Goal: Task Accomplishment & Management: Use online tool/utility

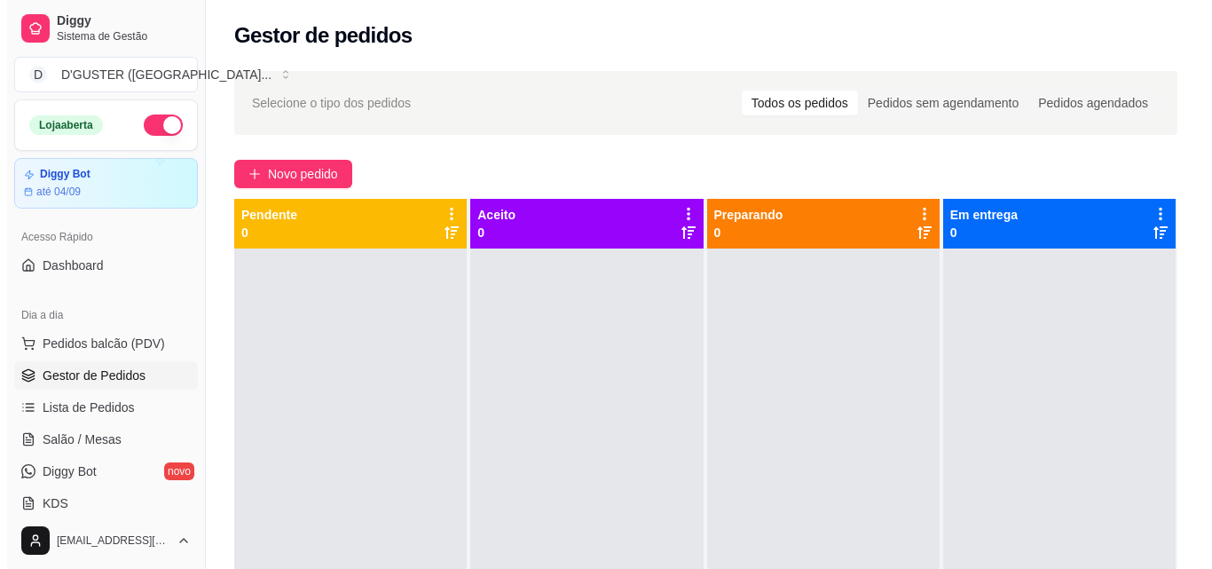
scroll to position [87, 0]
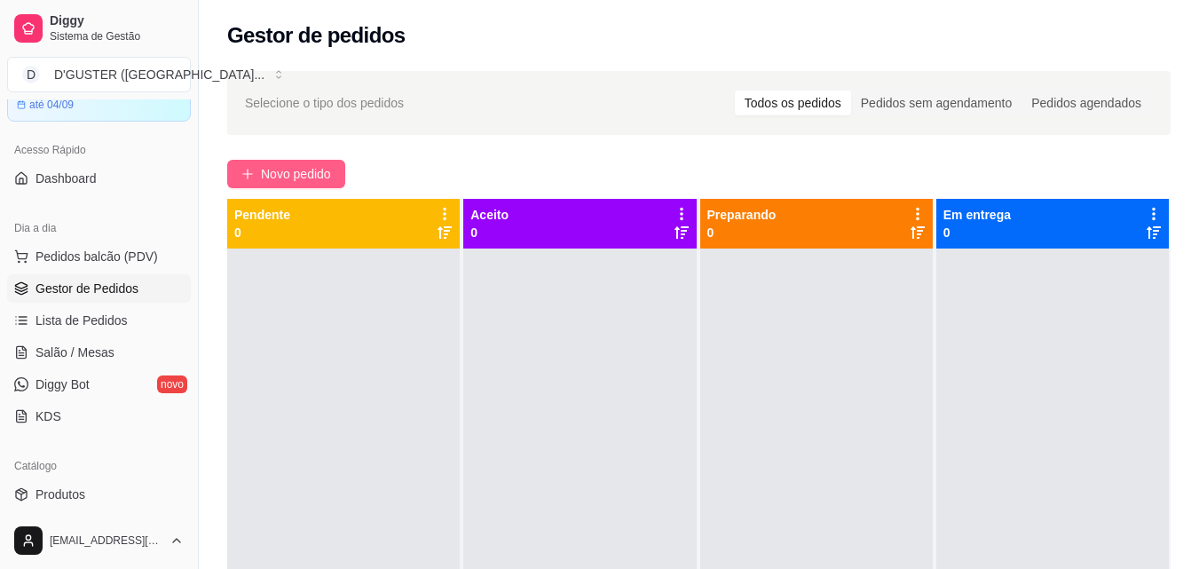
click at [319, 173] on span "Novo pedido" at bounding box center [296, 174] width 70 height 20
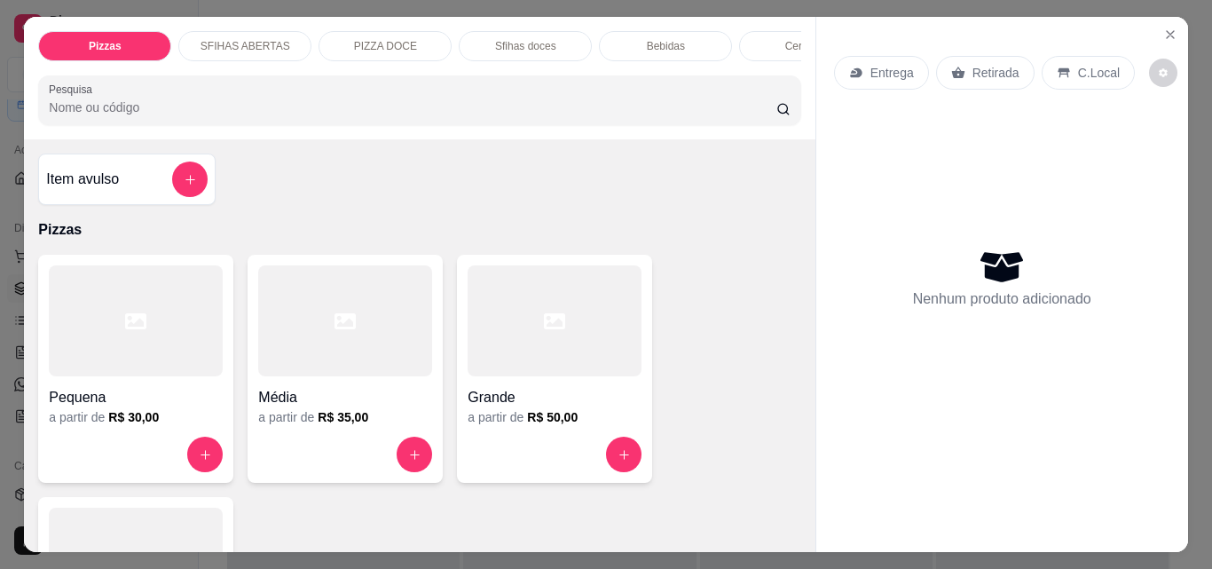
click at [987, 56] on div "Retirada" at bounding box center [985, 73] width 99 height 34
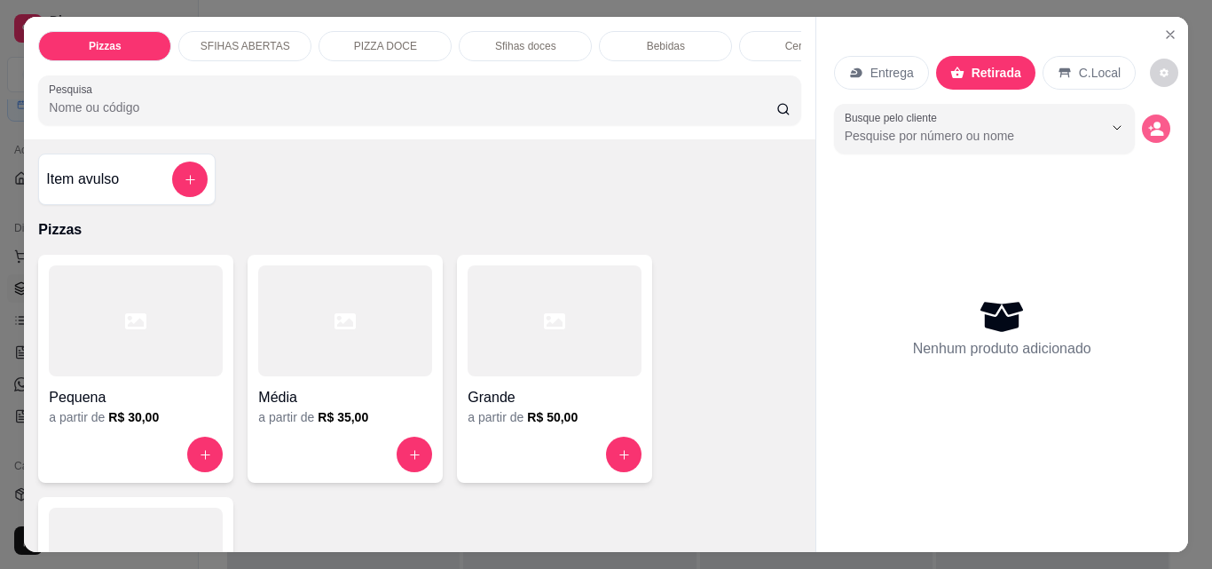
click at [1154, 122] on circle "decrease-product-quantity" at bounding box center [1157, 125] width 7 height 7
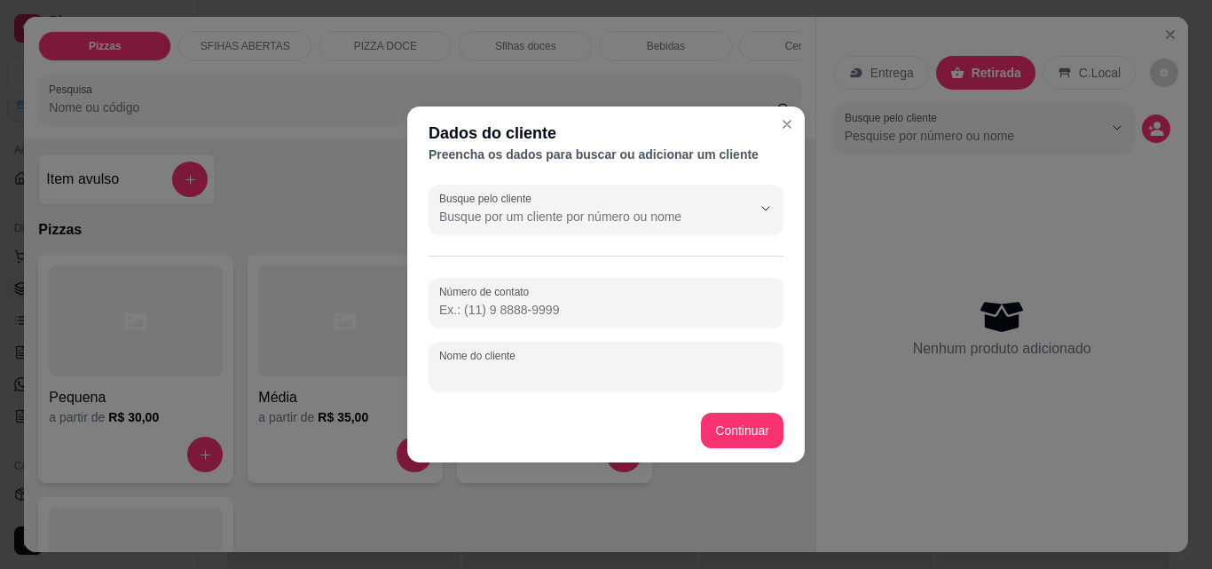
click at [597, 375] on input "Nome do cliente" at bounding box center [606, 374] width 334 height 18
type input "EVERTON"
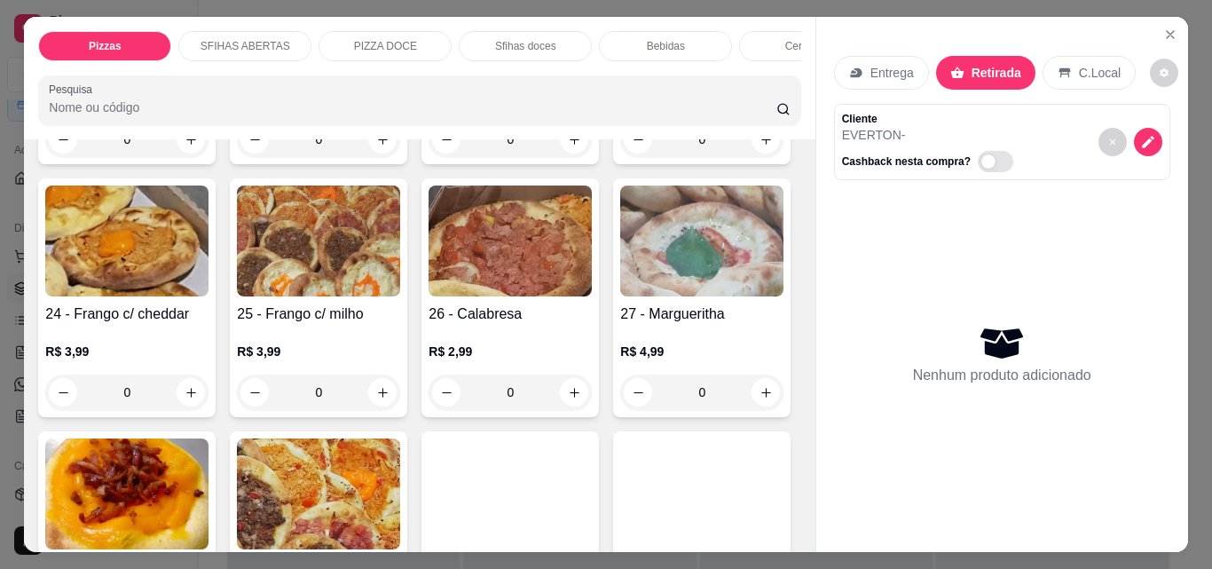
scroll to position [888, 0]
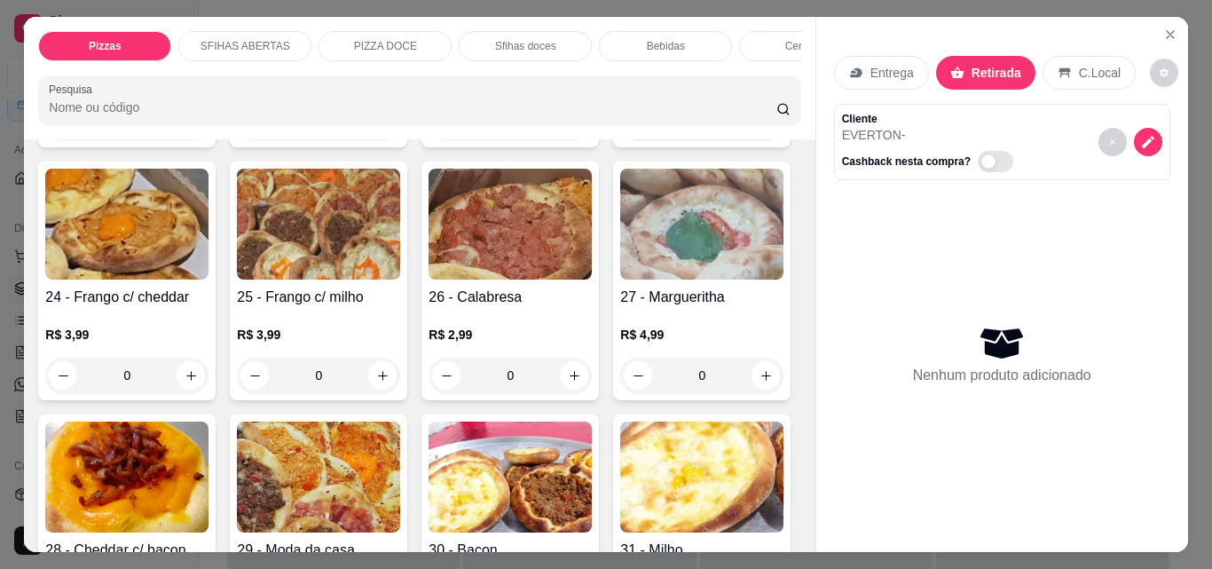
click at [760, 130] on icon "increase-product-quantity" at bounding box center [766, 122] width 13 height 13
type input "1"
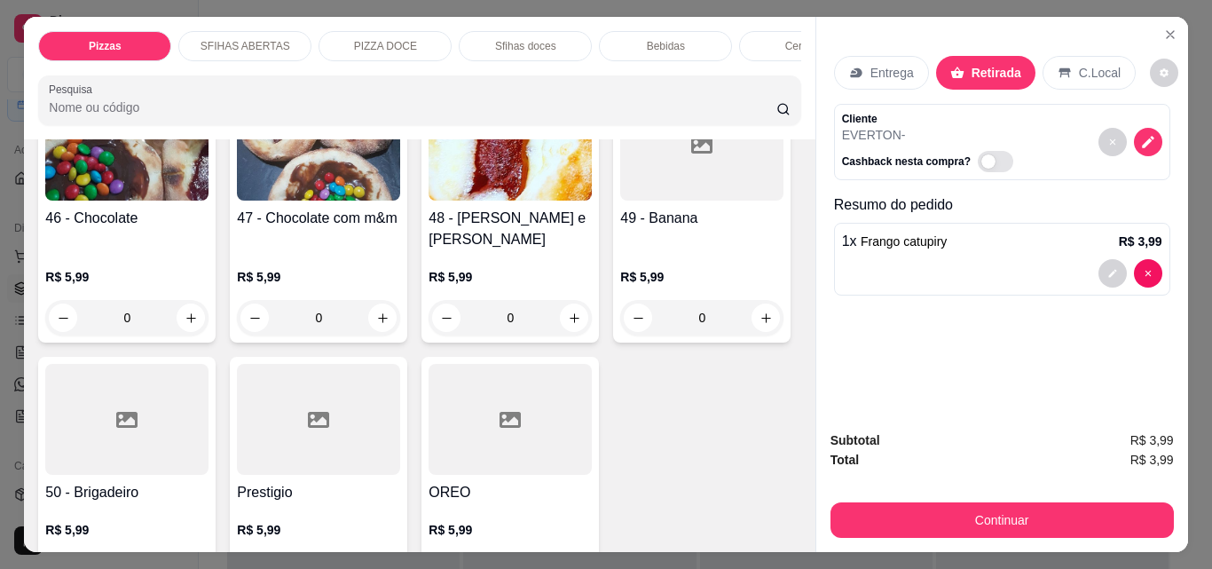
scroll to position [2752, 0]
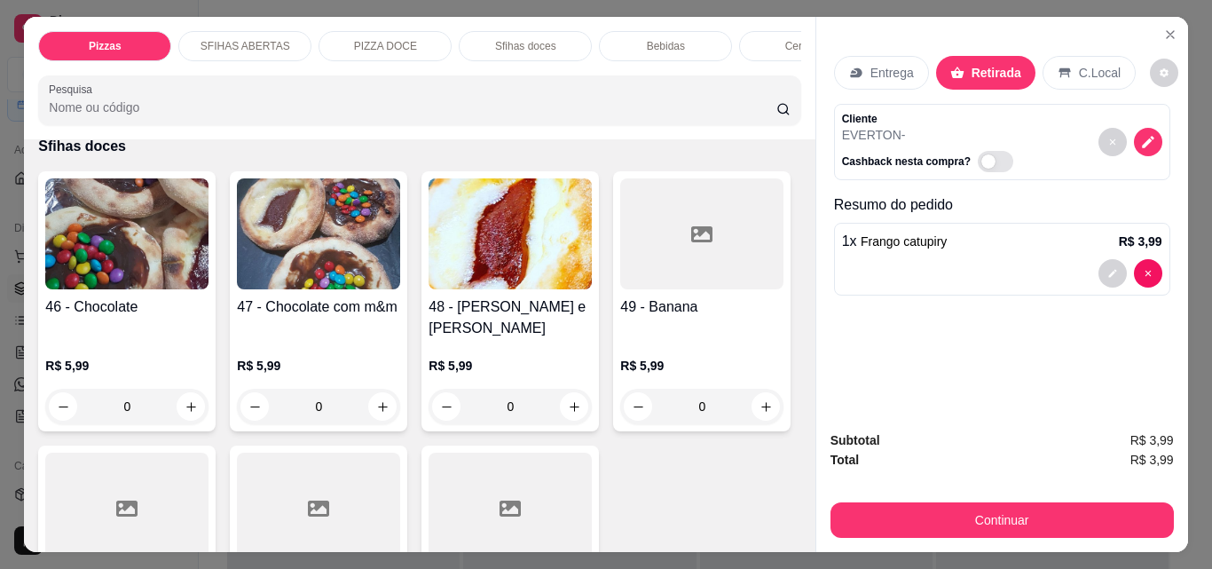
type input "1"
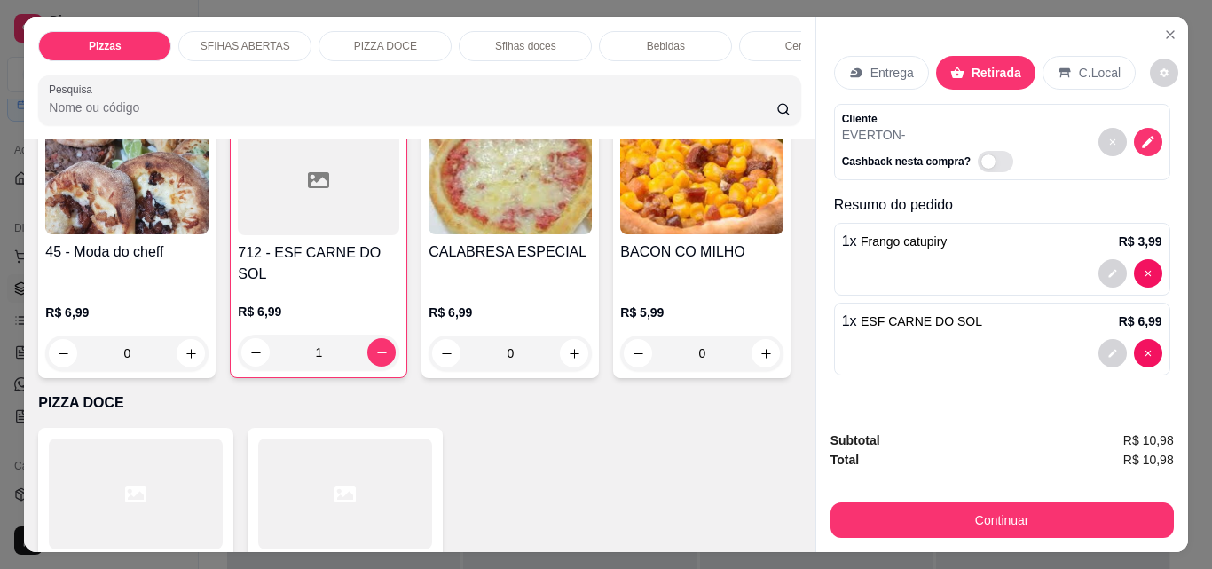
scroll to position [2308, 0]
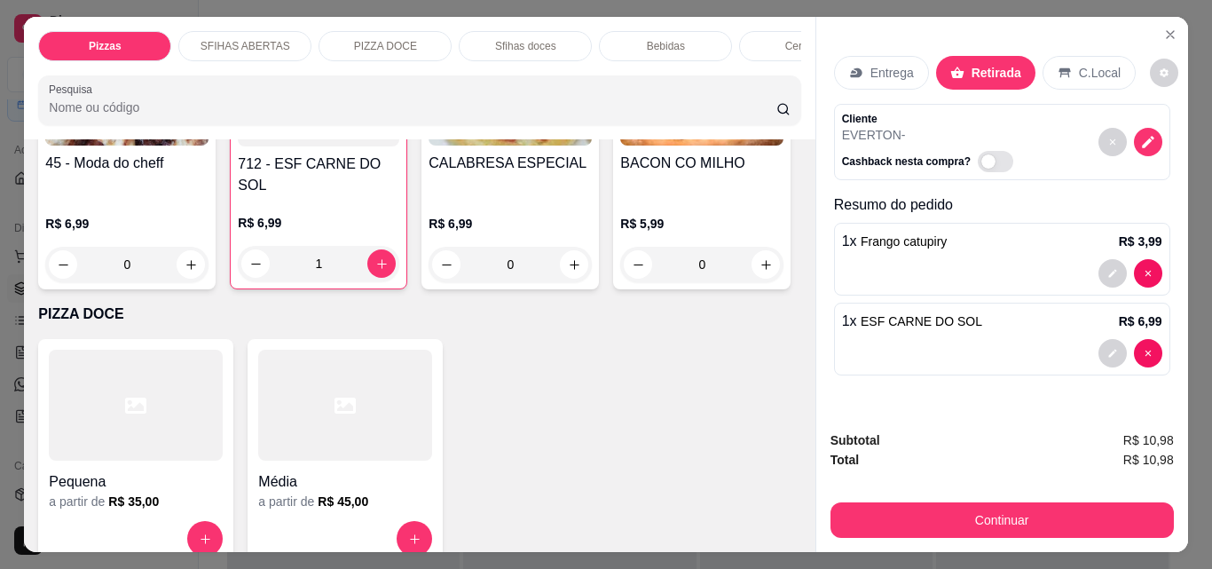
type input "1"
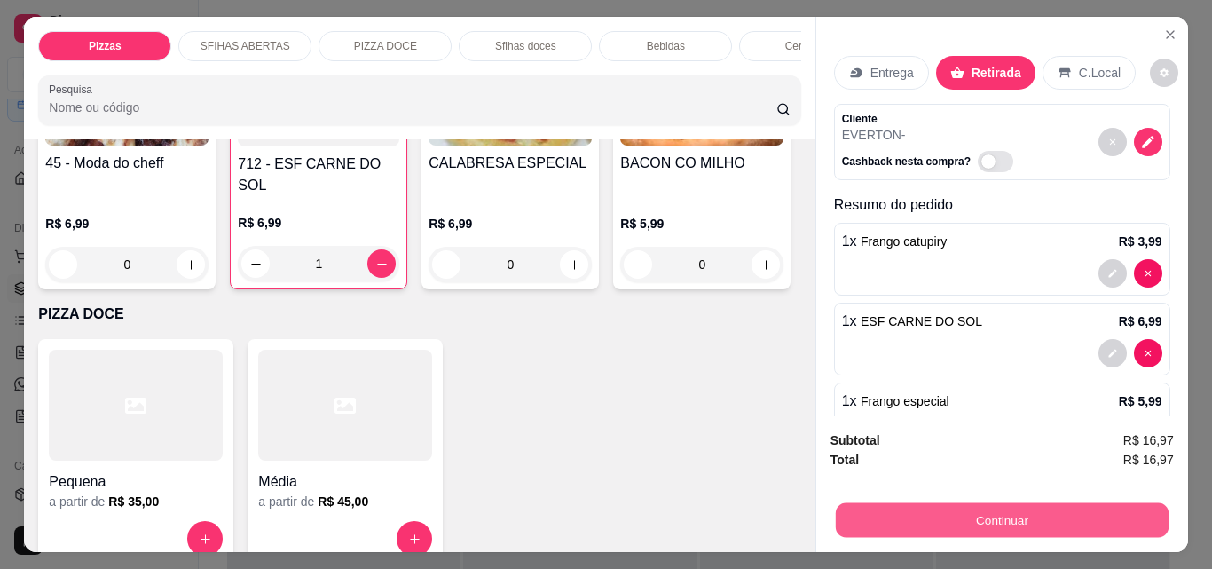
click at [1005, 509] on button "Continuar" at bounding box center [1001, 519] width 333 height 35
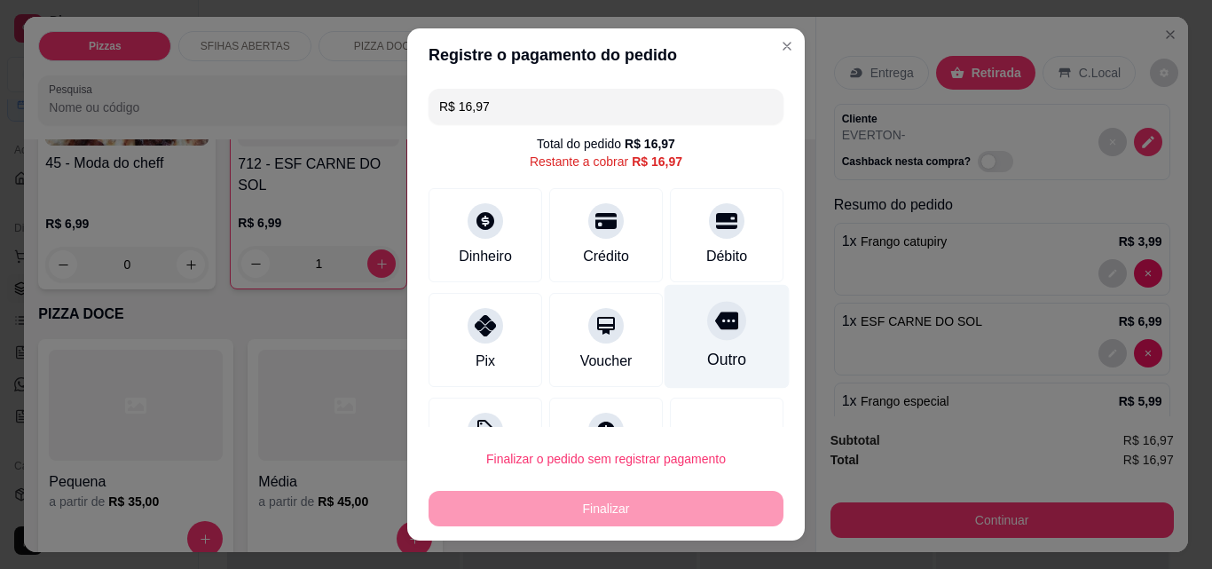
click at [709, 356] on div "Outro" at bounding box center [726, 359] width 39 height 23
type input "R$ 0,00"
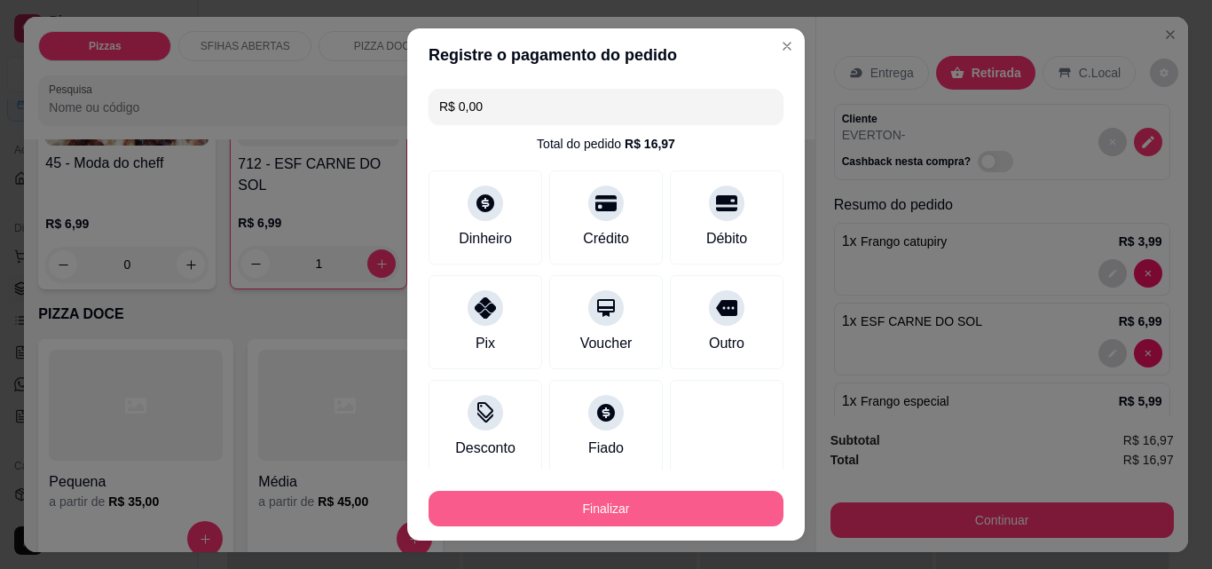
click at [714, 494] on button "Finalizar" at bounding box center [606, 509] width 355 height 36
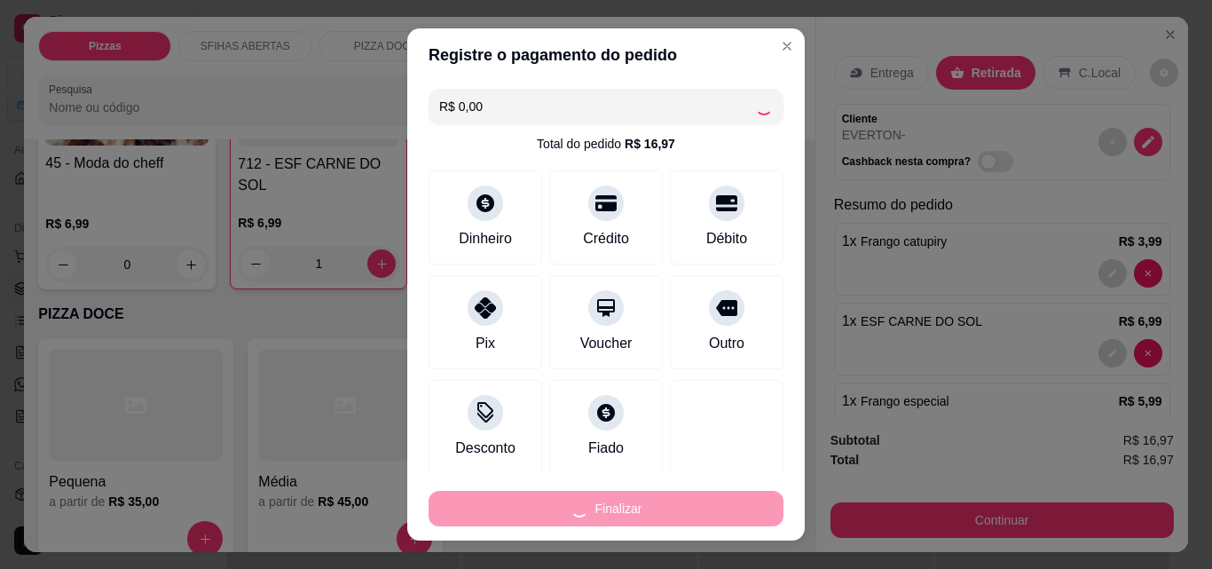
type input "0"
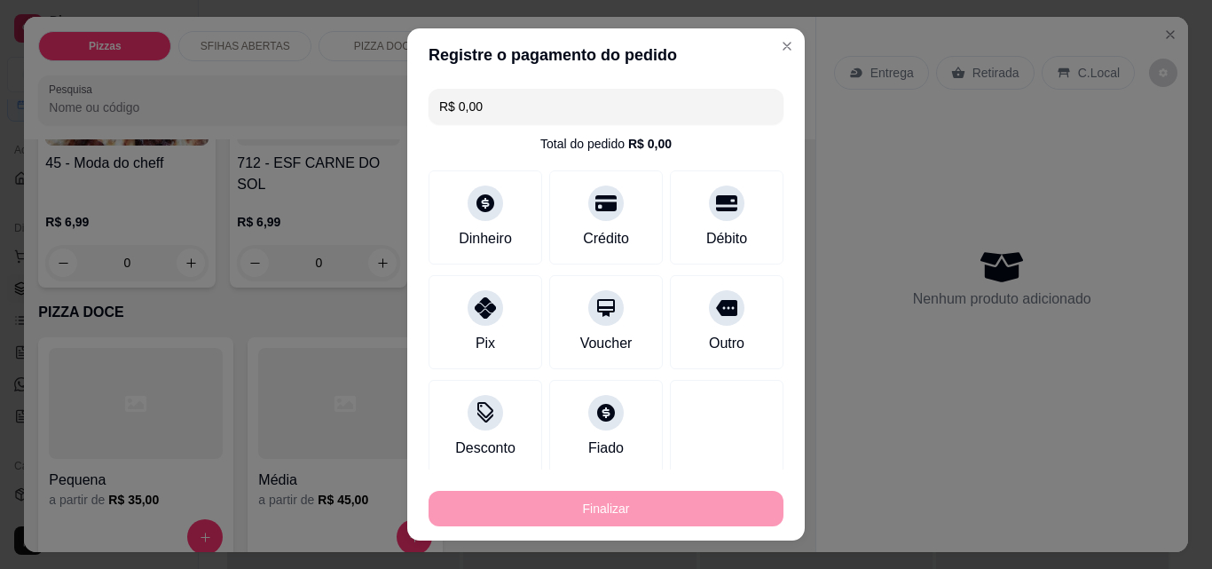
type input "-R$ 16,97"
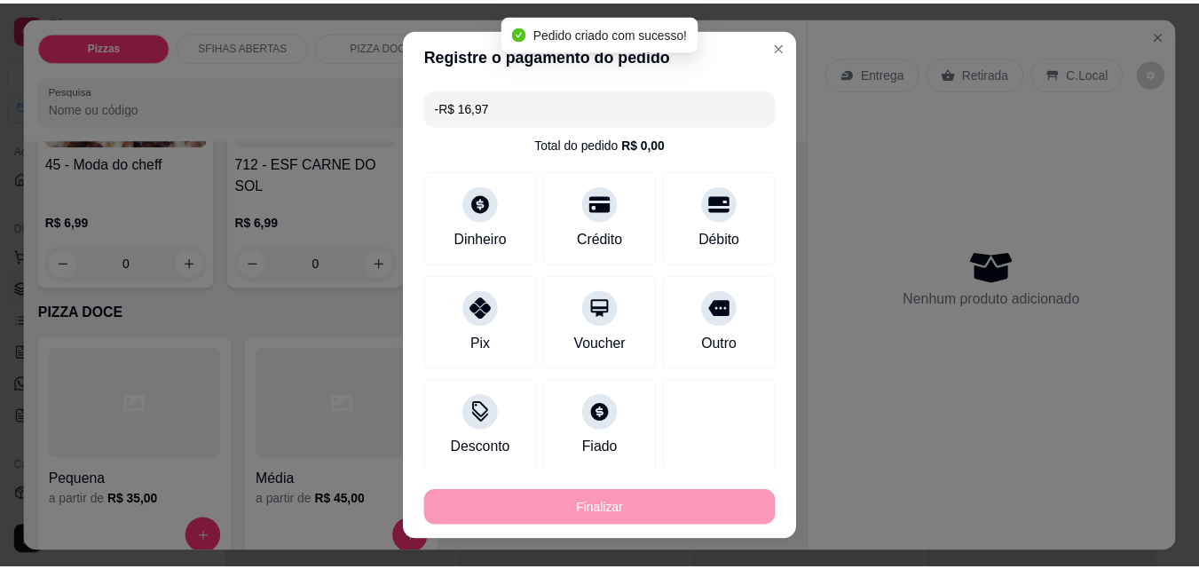
scroll to position [2306, 0]
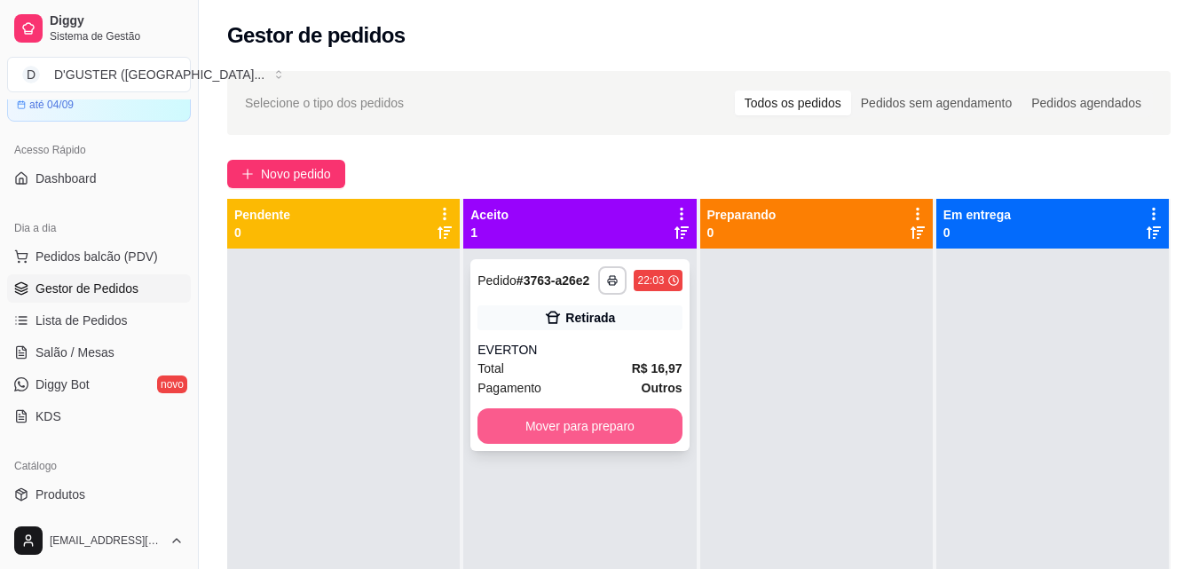
click at [558, 430] on button "Mover para preparo" at bounding box center [580, 426] width 204 height 36
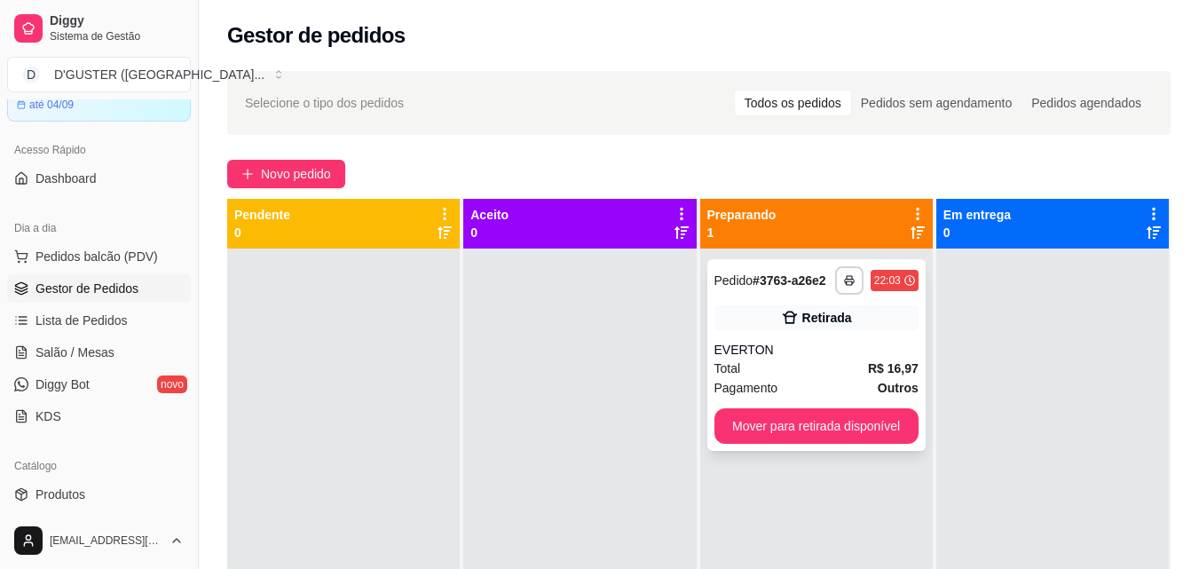
click at [821, 365] on div "Total R$ 16,97" at bounding box center [817, 369] width 204 height 20
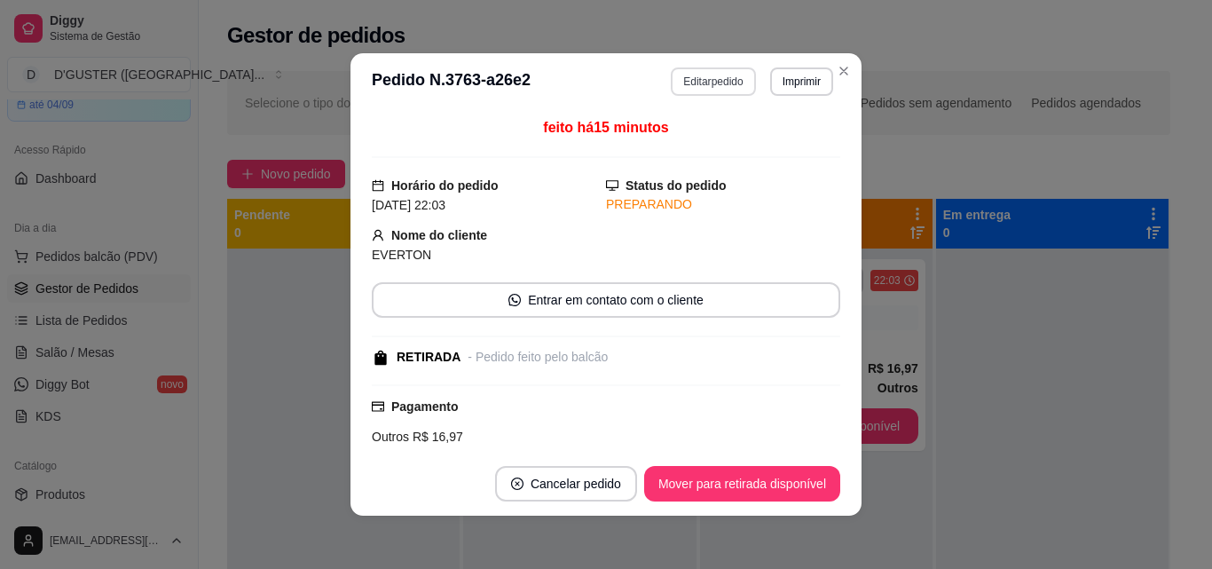
click at [707, 83] on button "Editar pedido" at bounding box center [713, 81] width 84 height 28
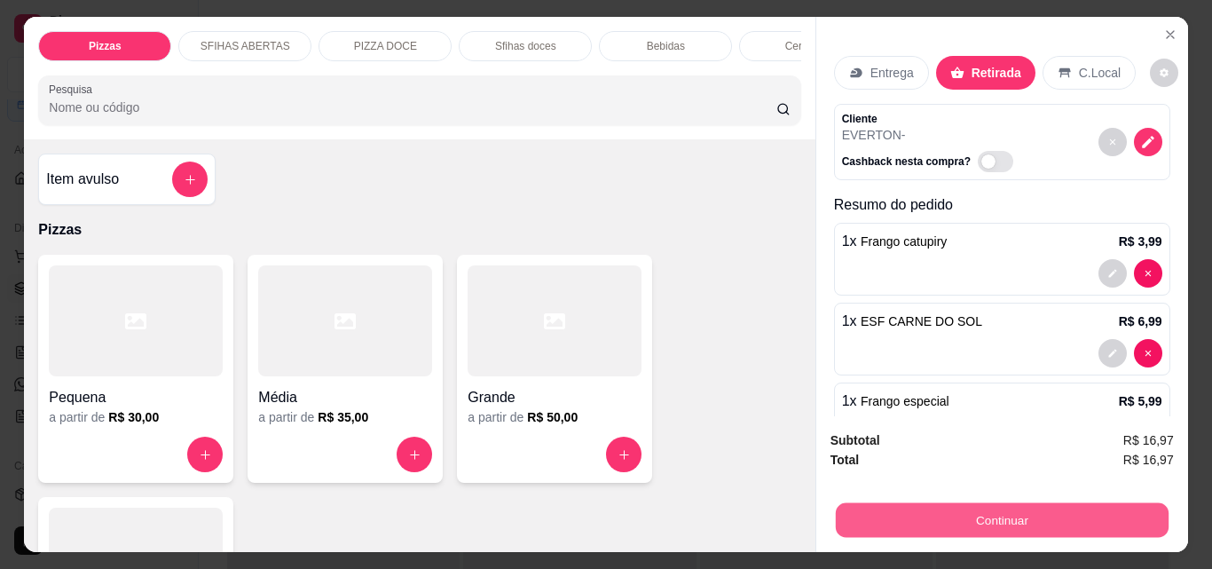
click at [1043, 508] on button "Continuar" at bounding box center [1001, 519] width 333 height 35
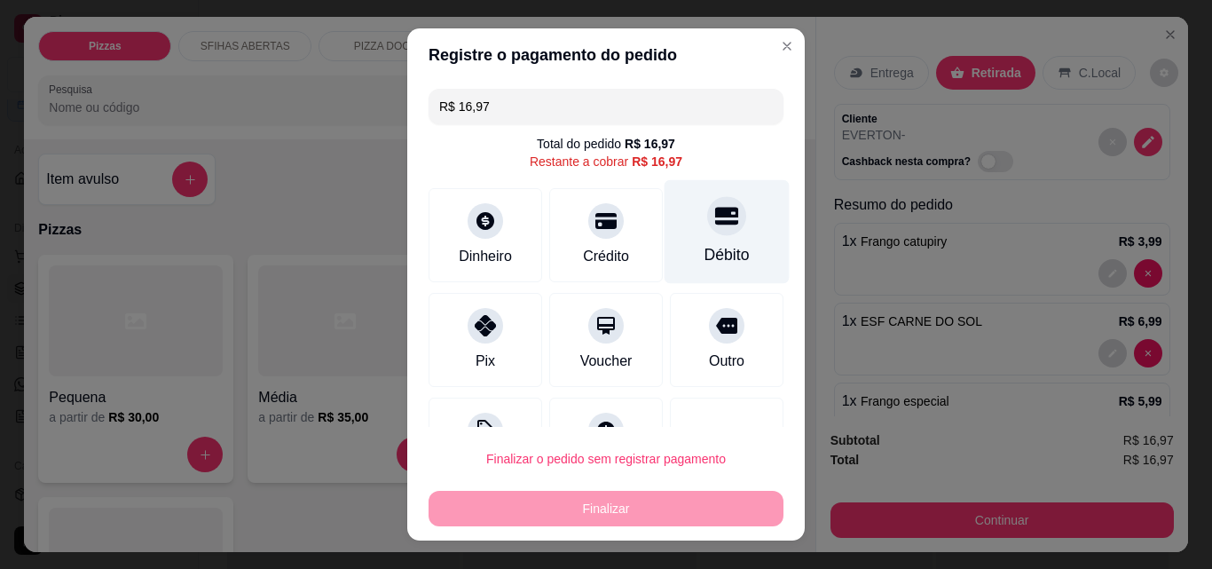
click at [698, 237] on div "Débito" at bounding box center [727, 232] width 125 height 104
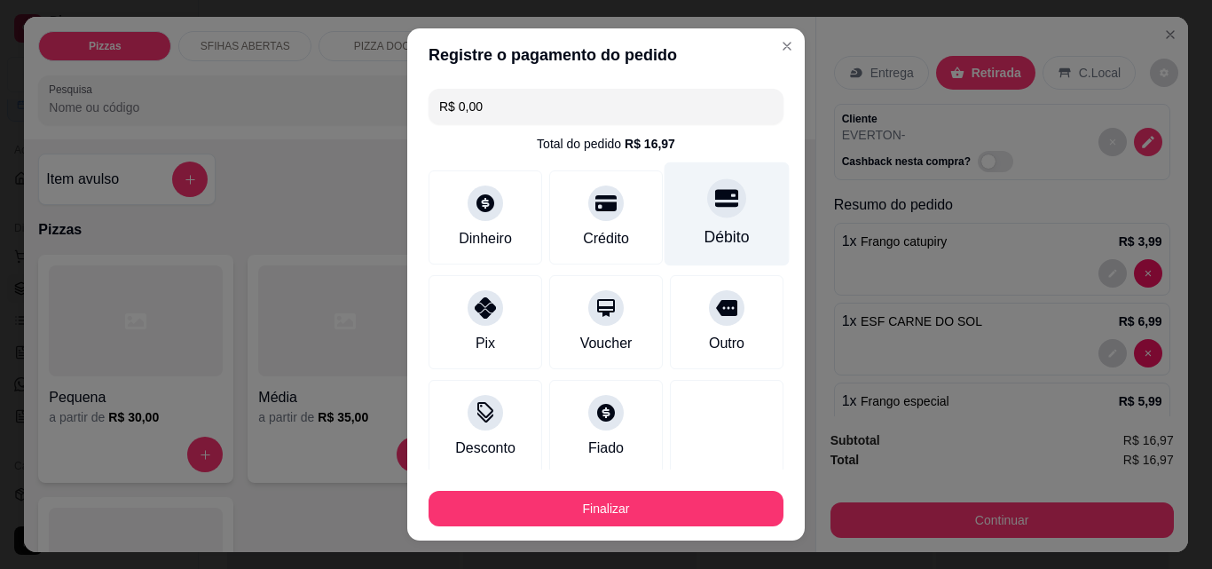
type input "R$ 0,00"
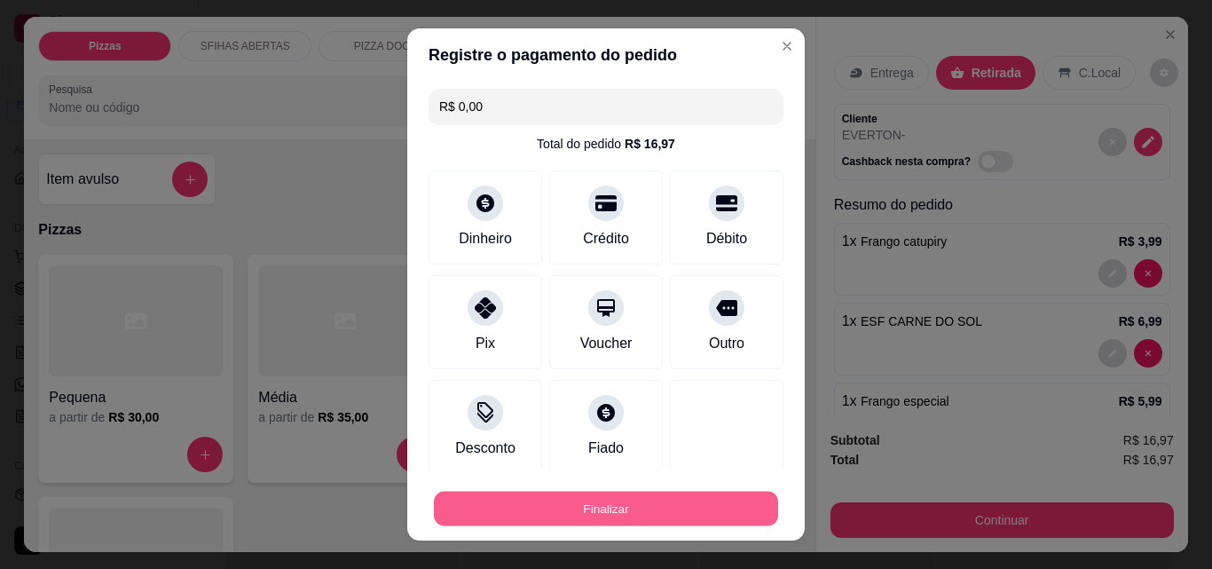
click at [690, 509] on button "Finalizar" at bounding box center [606, 509] width 344 height 35
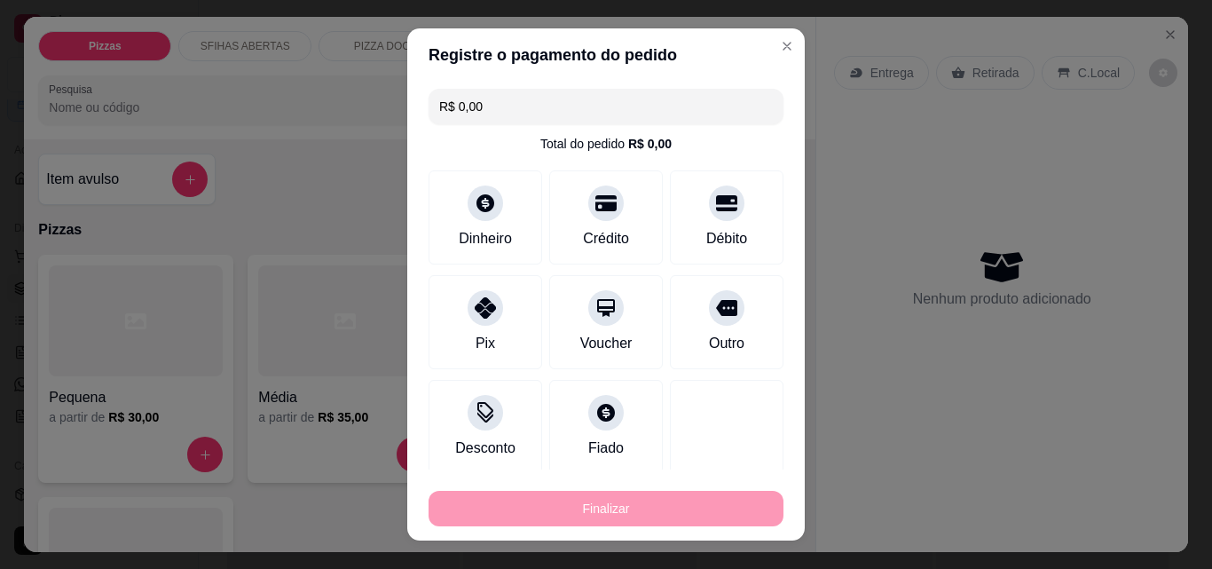
type input "0"
type input "-R$ 16,97"
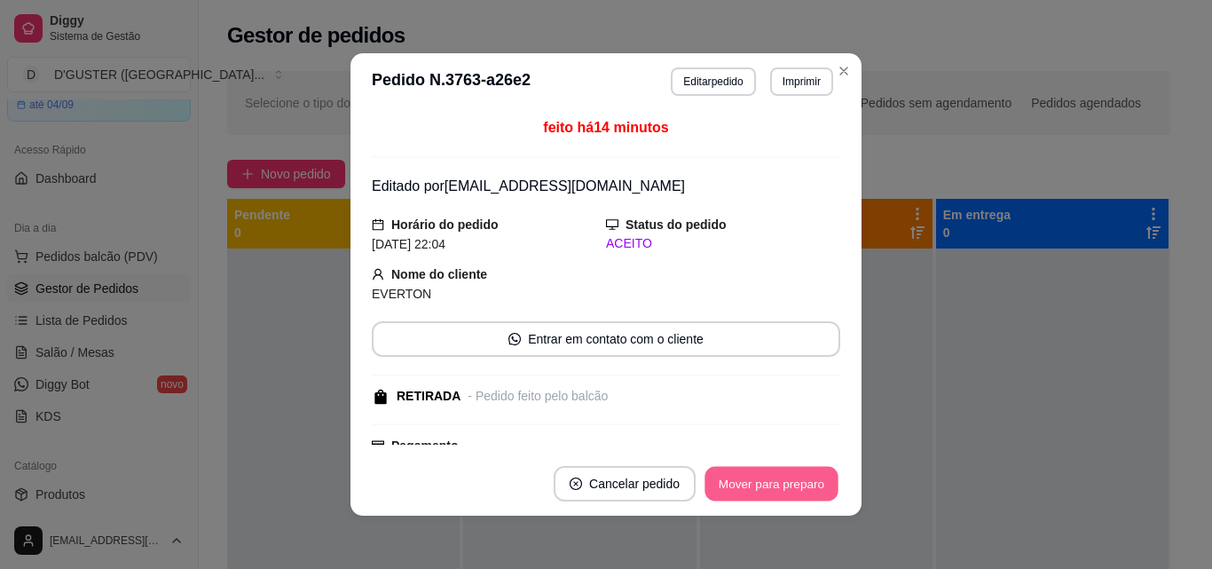
click at [781, 475] on button "Mover para preparo" at bounding box center [771, 484] width 133 height 35
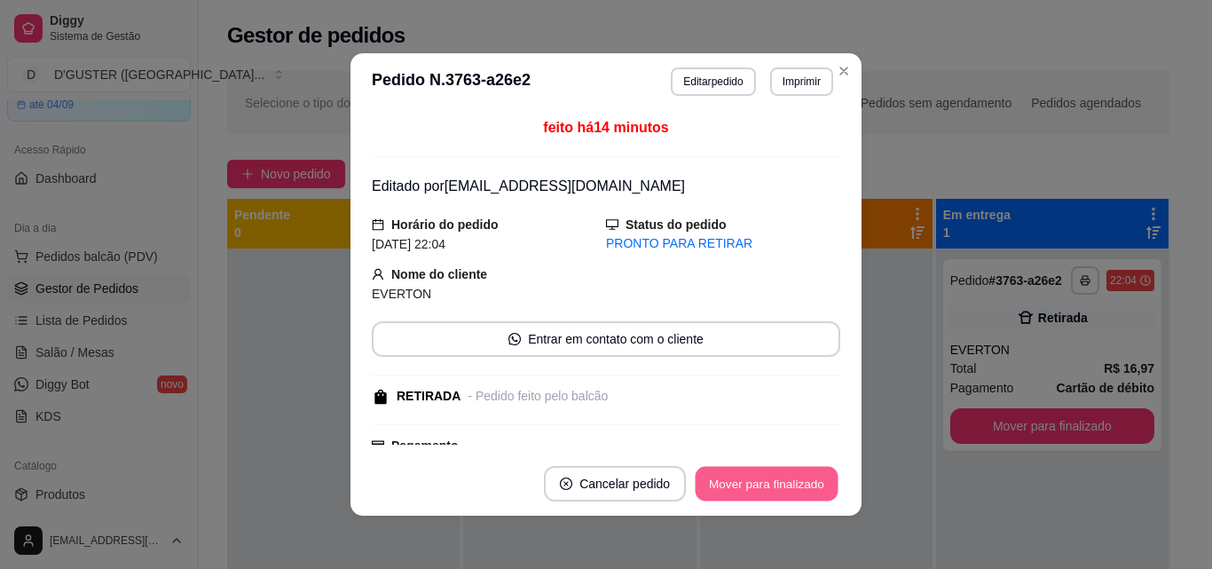
click at [817, 474] on button "Mover para finalizado" at bounding box center [767, 484] width 143 height 35
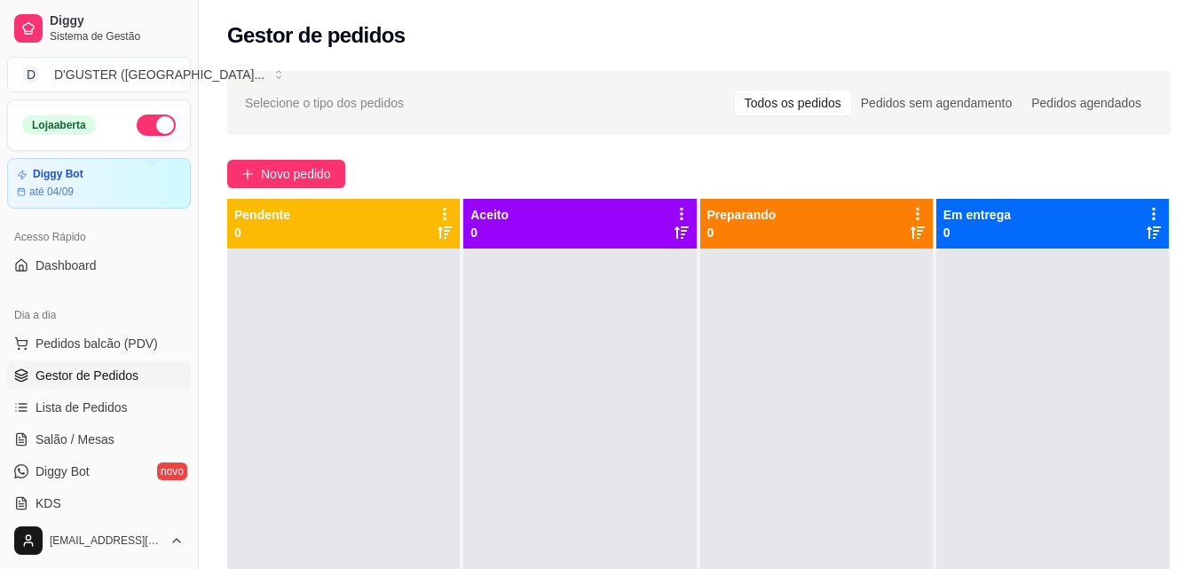
click at [137, 130] on button "button" at bounding box center [156, 124] width 39 height 21
click at [293, 177] on span "Novo pedido" at bounding box center [296, 174] width 70 height 20
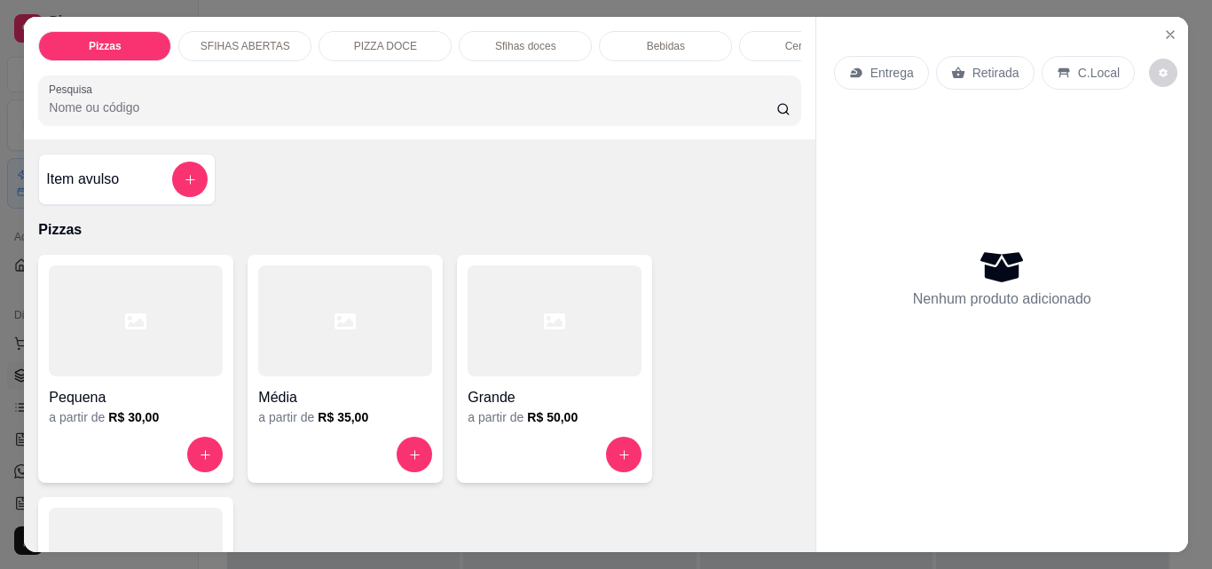
click at [961, 66] on div "Retirada" at bounding box center [985, 73] width 99 height 34
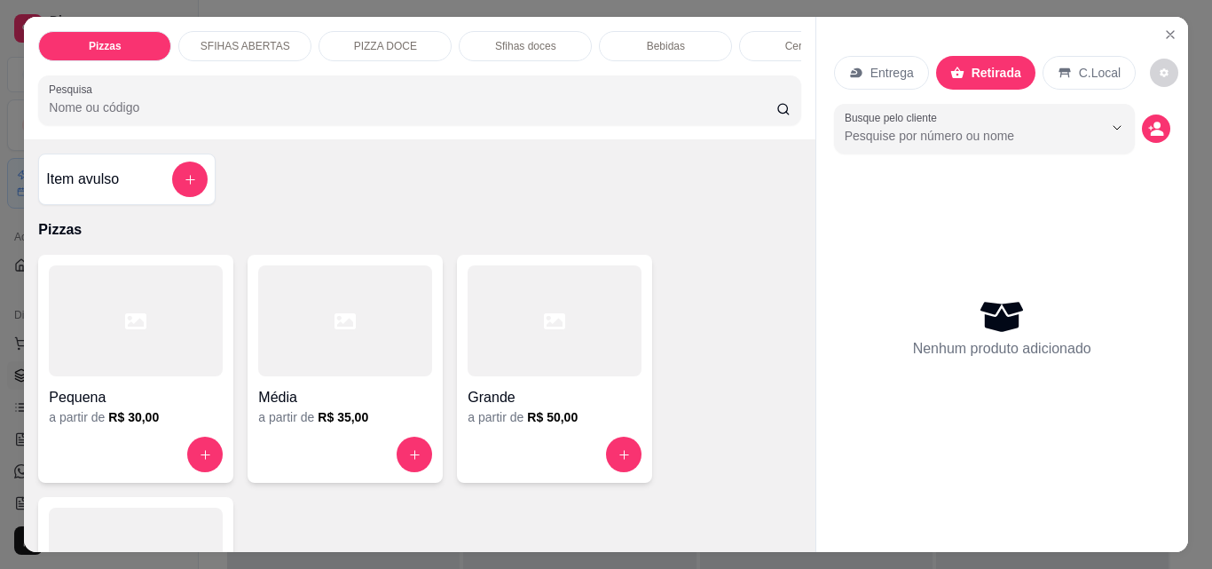
click at [117, 190] on div "Item avulso" at bounding box center [127, 180] width 162 height 36
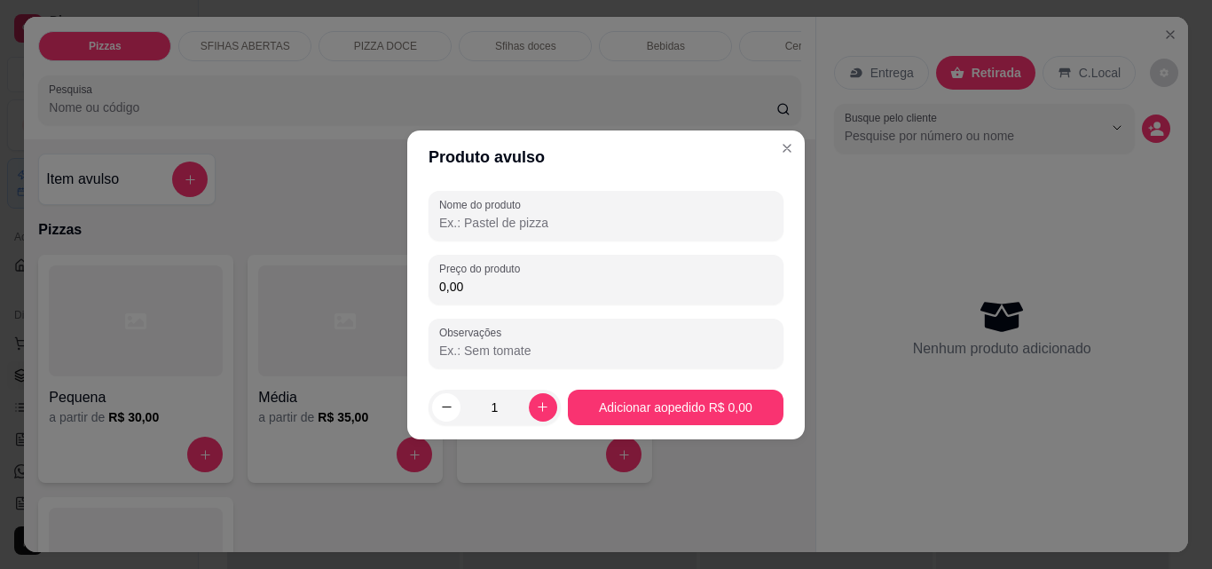
click at [499, 221] on input "Nome do produto" at bounding box center [606, 223] width 334 height 18
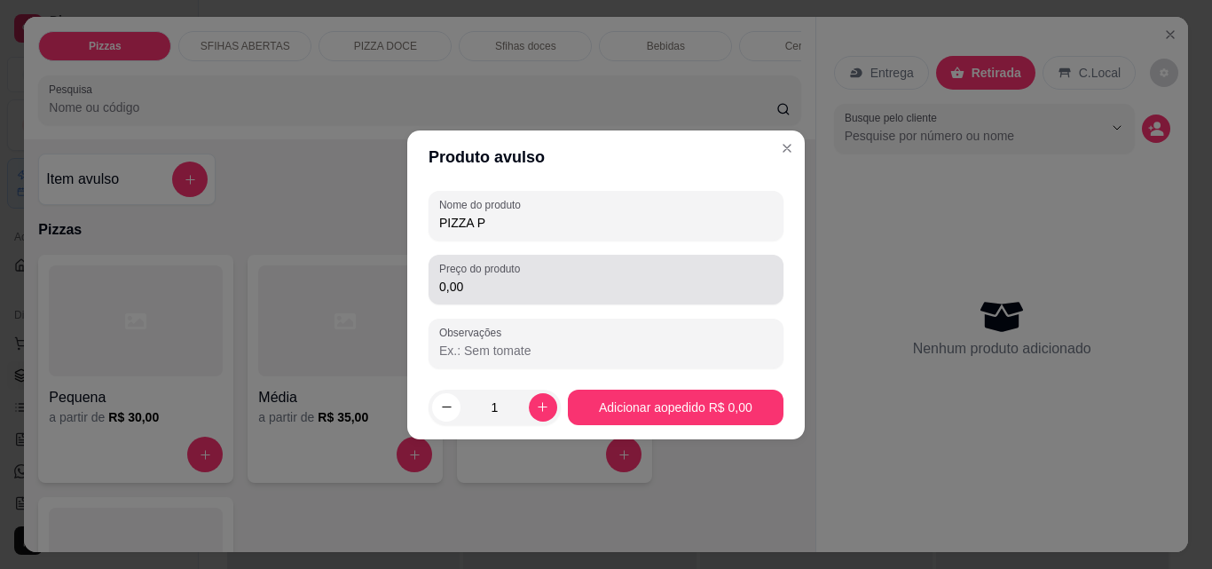
type input "PIZZA P"
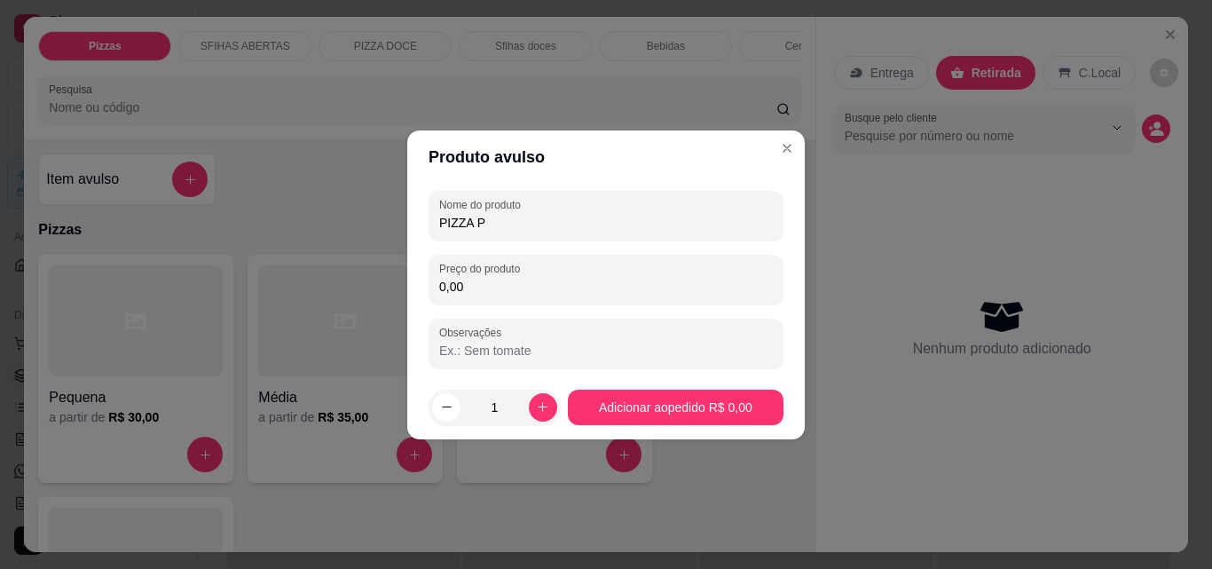
click at [647, 289] on input "0,00" at bounding box center [606, 287] width 334 height 18
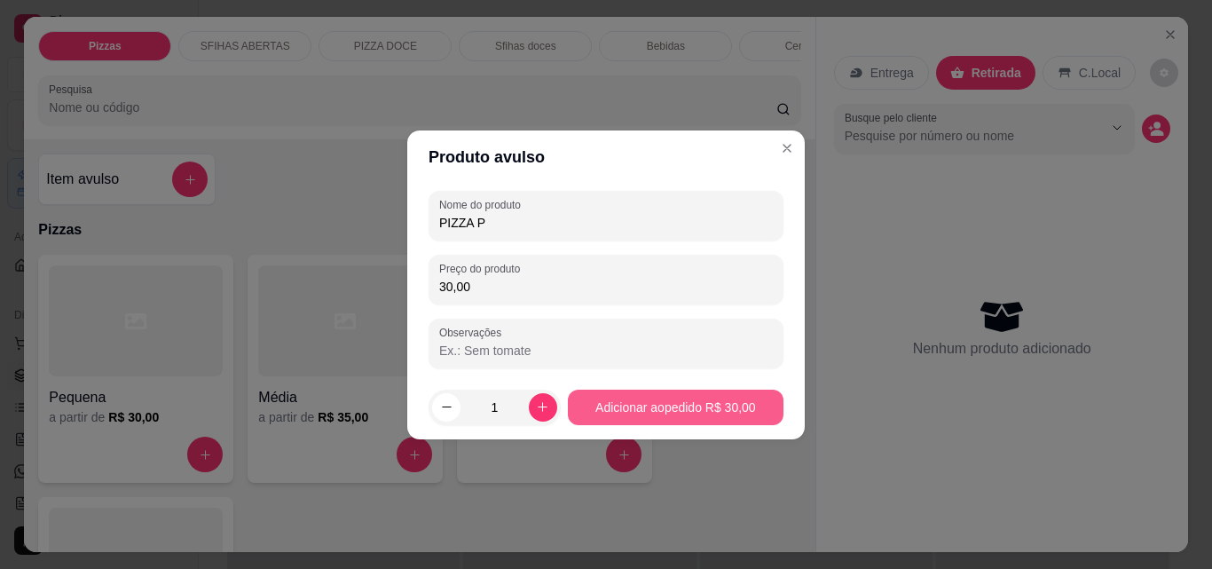
type input "30,00"
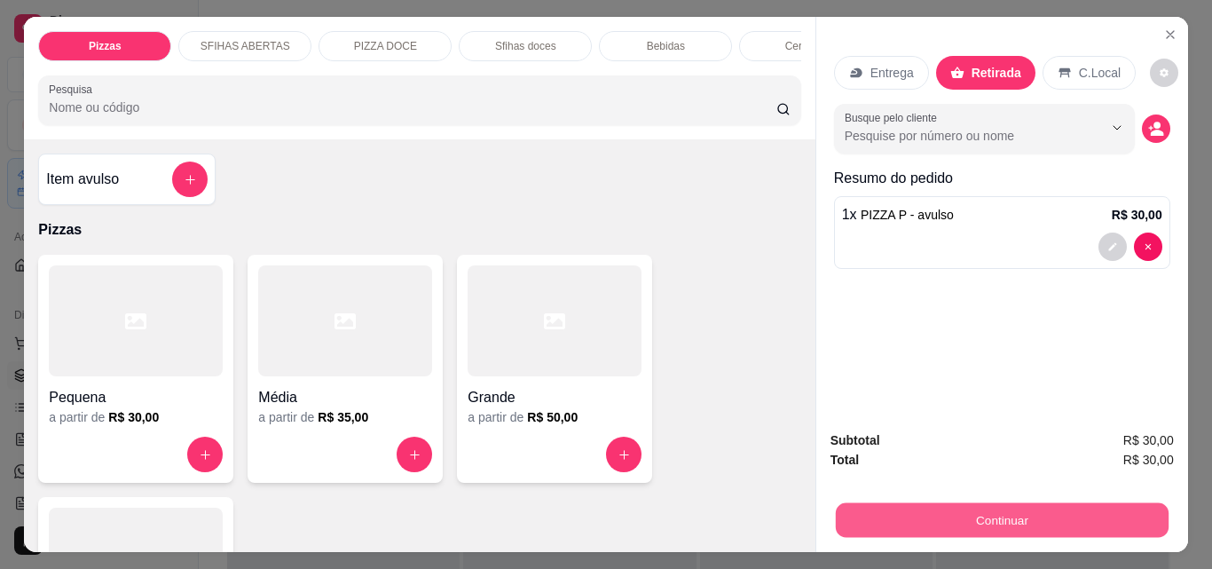
click at [1048, 525] on button "Continuar" at bounding box center [1001, 519] width 333 height 35
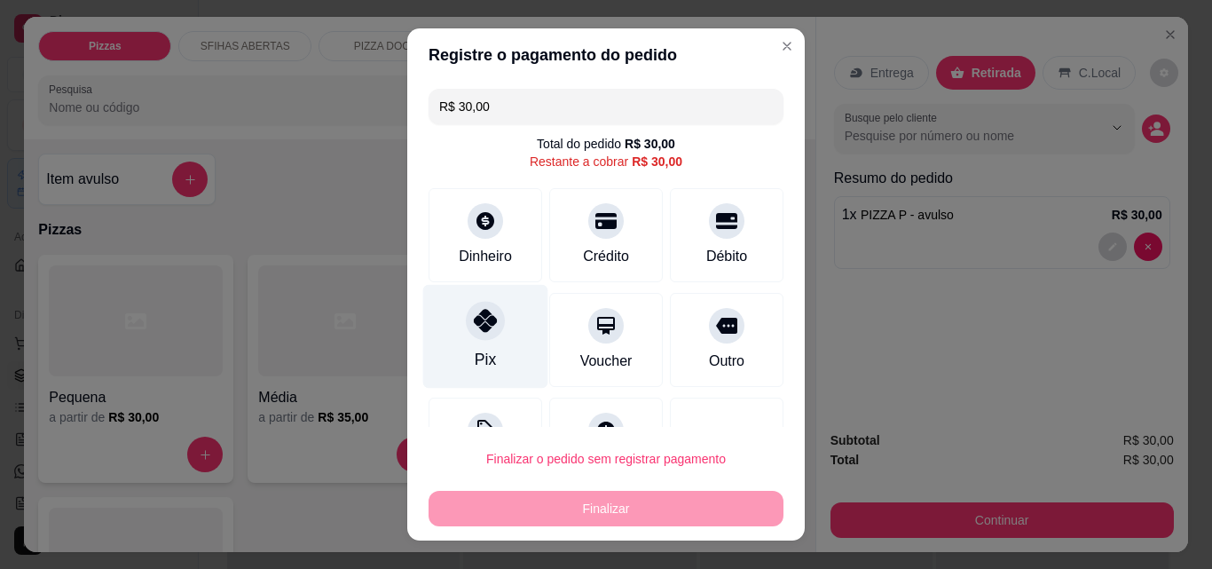
click at [473, 340] on div at bounding box center [485, 320] width 39 height 39
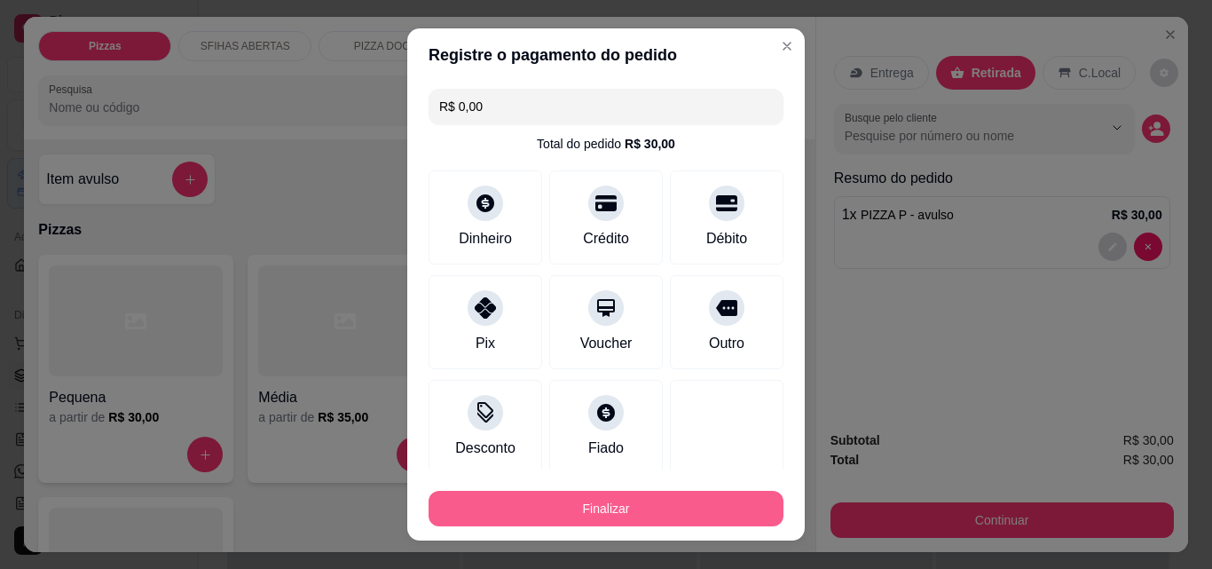
click at [617, 515] on button "Finalizar" at bounding box center [606, 509] width 355 height 36
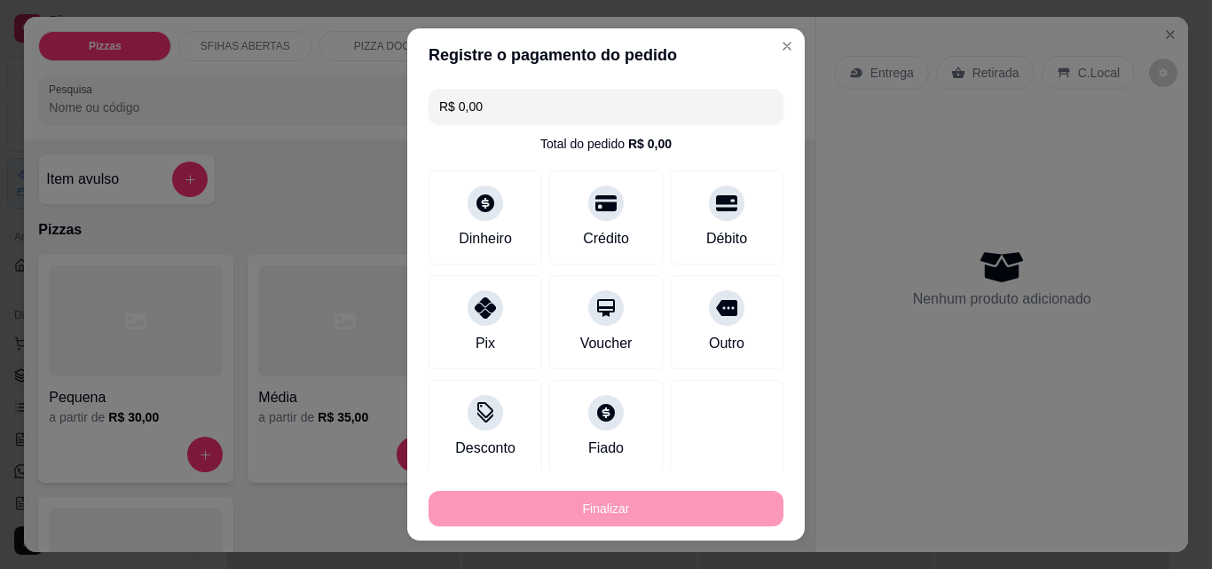
type input "-R$ 30,00"
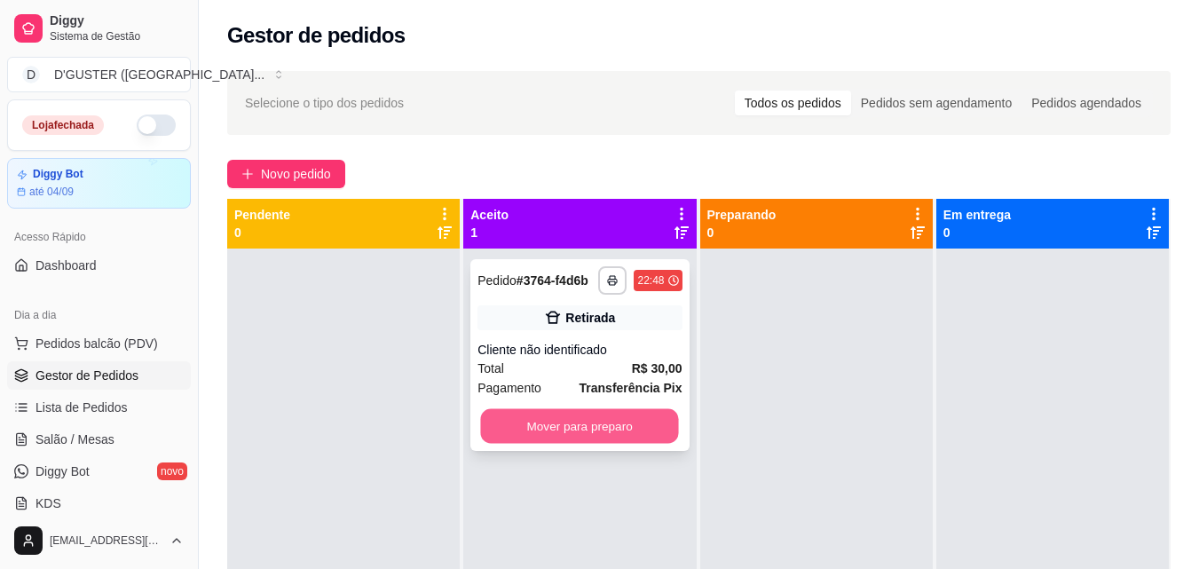
click at [545, 419] on button "Mover para preparo" at bounding box center [580, 426] width 198 height 35
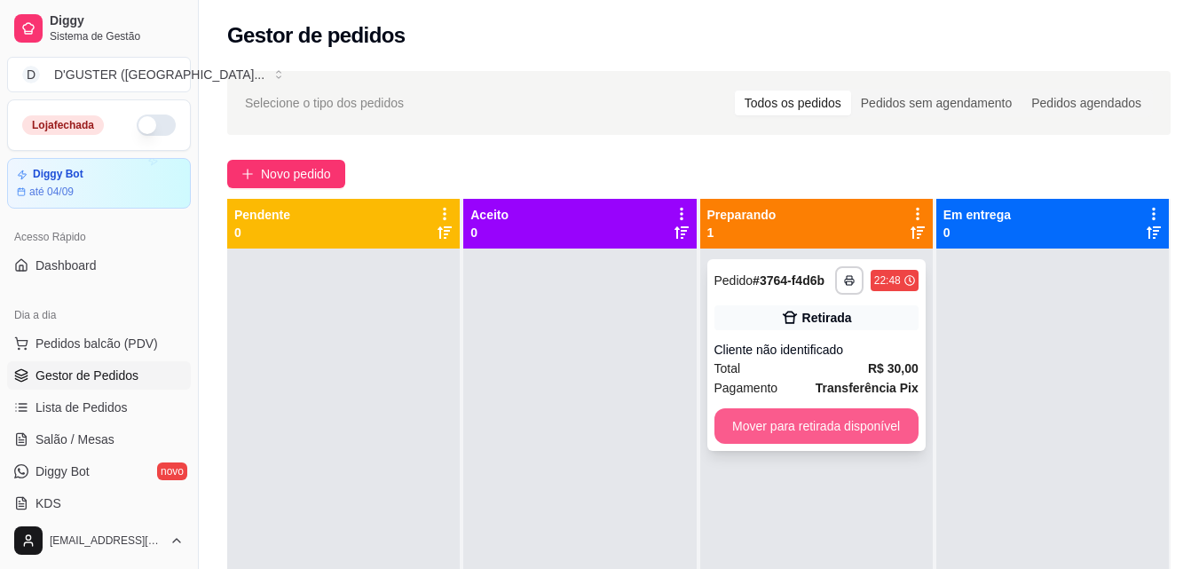
click at [739, 430] on button "Mover para retirada disponível" at bounding box center [817, 426] width 204 height 36
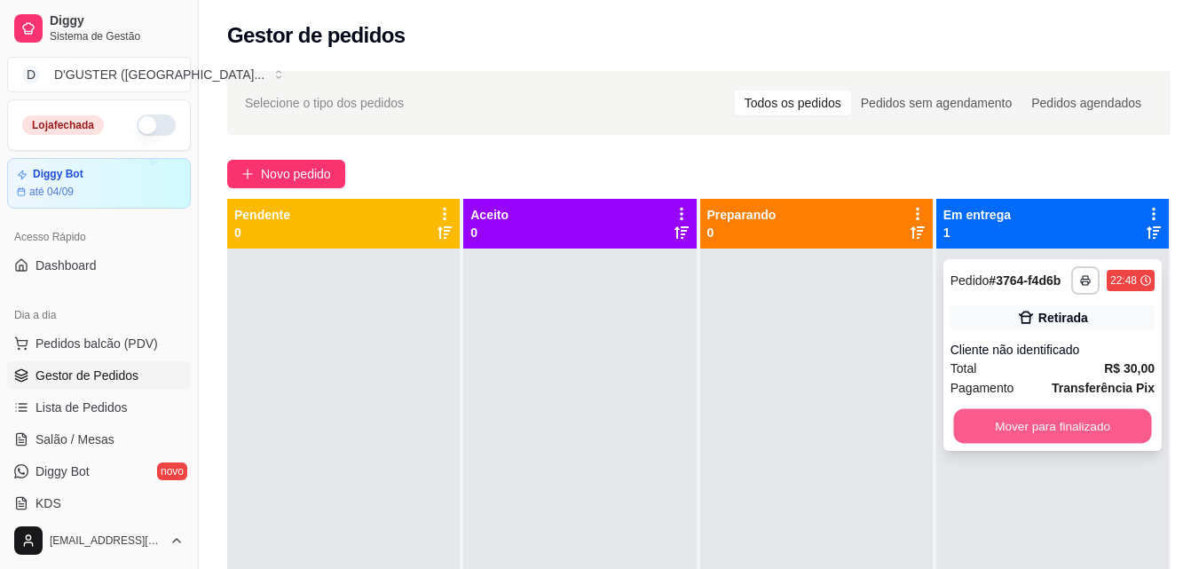
click at [1030, 430] on button "Mover para finalizado" at bounding box center [1052, 426] width 198 height 35
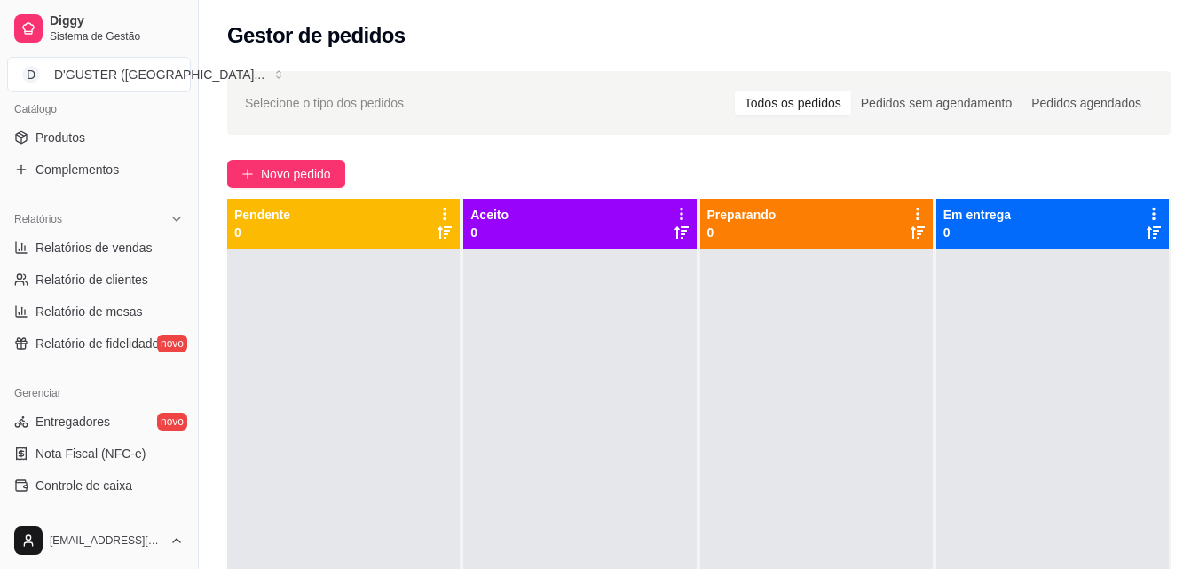
scroll to position [533, 0]
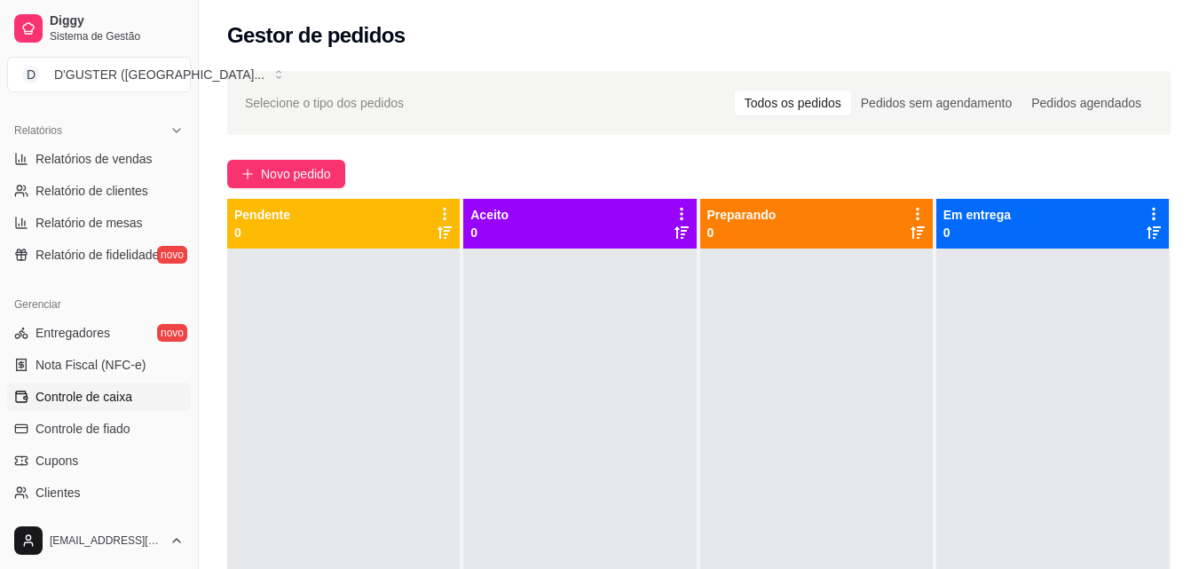
click at [114, 393] on span "Controle de caixa" at bounding box center [84, 397] width 97 height 18
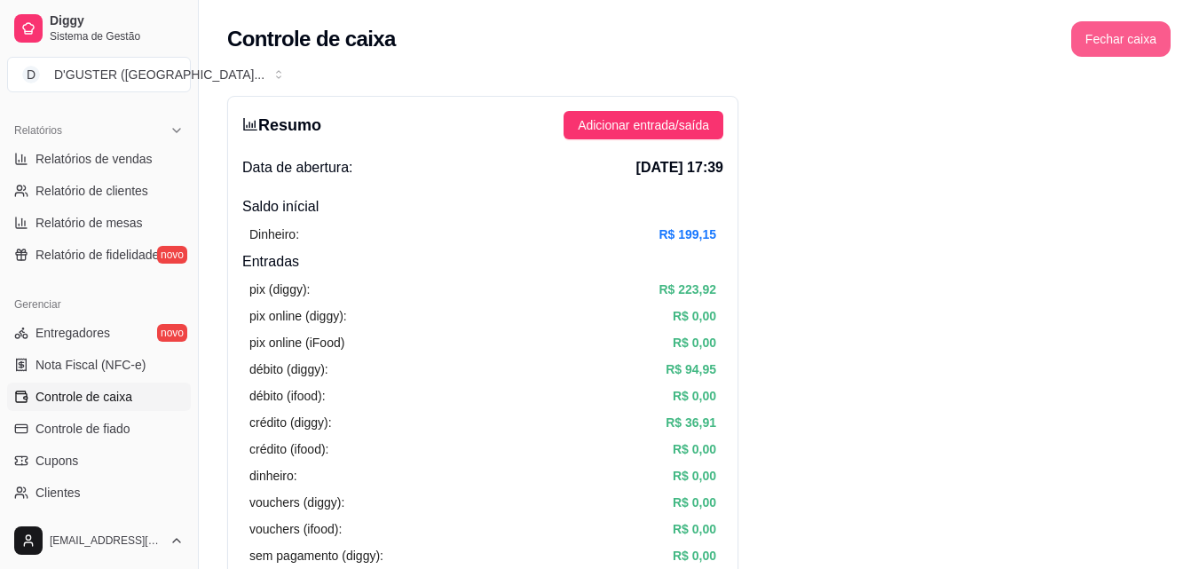
click at [1109, 38] on button "Fechar caixa" at bounding box center [1120, 39] width 99 height 36
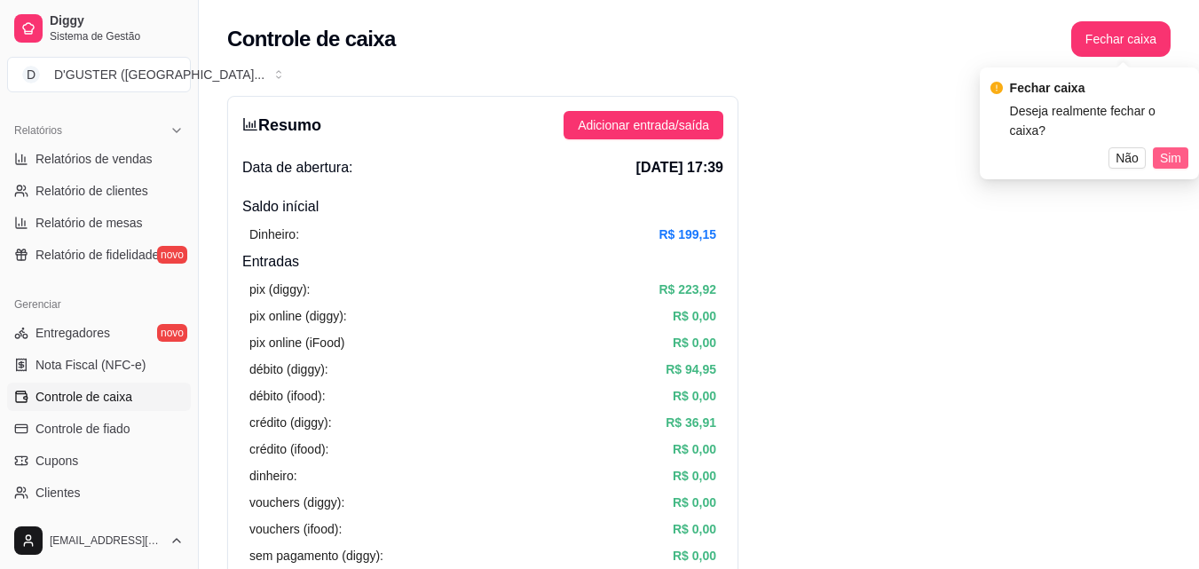
click at [1174, 148] on span "Sim" at bounding box center [1170, 158] width 21 height 20
